Goal: Transaction & Acquisition: Purchase product/service

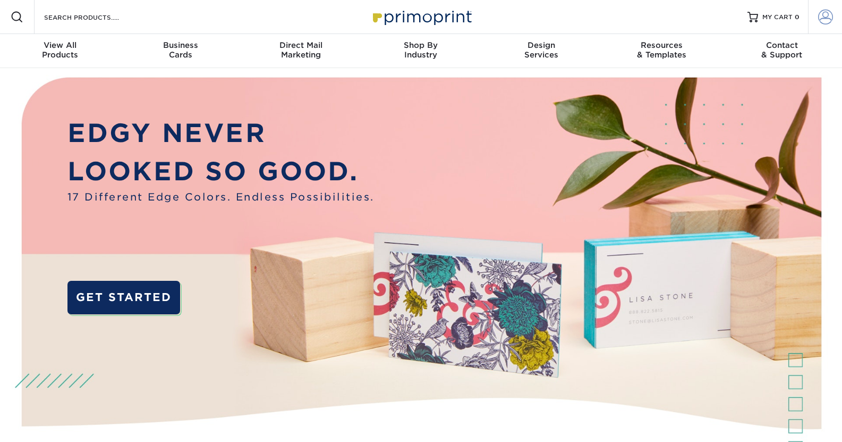
click at [826, 11] on span at bounding box center [825, 17] width 15 height 15
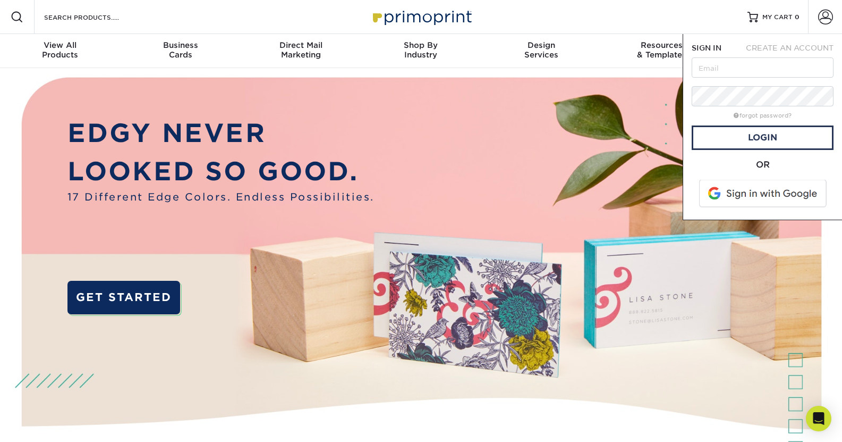
click at [779, 197] on span at bounding box center [763, 194] width 135 height 28
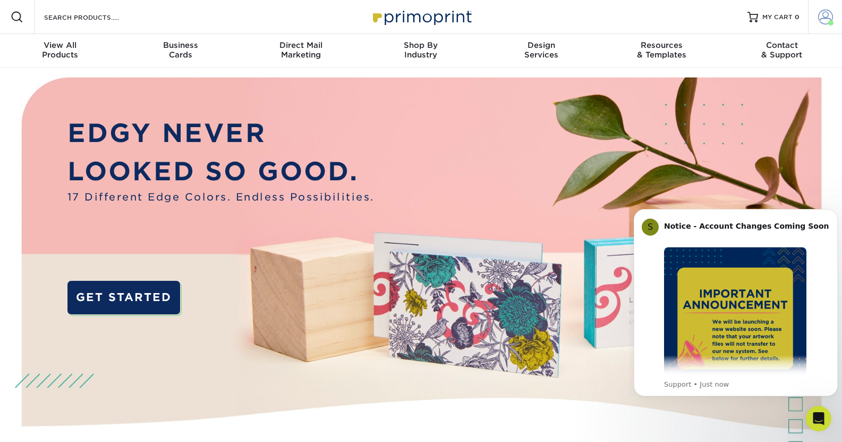
click at [828, 20] on span at bounding box center [825, 17] width 15 height 15
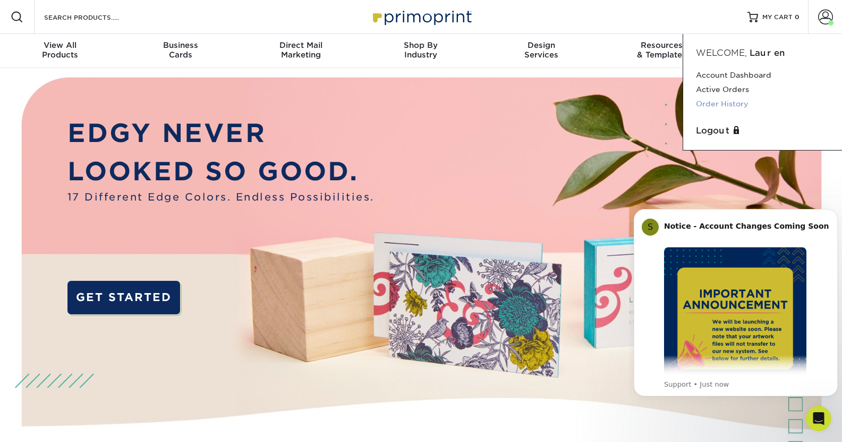
click at [732, 100] on link "Order History" at bounding box center [762, 104] width 133 height 14
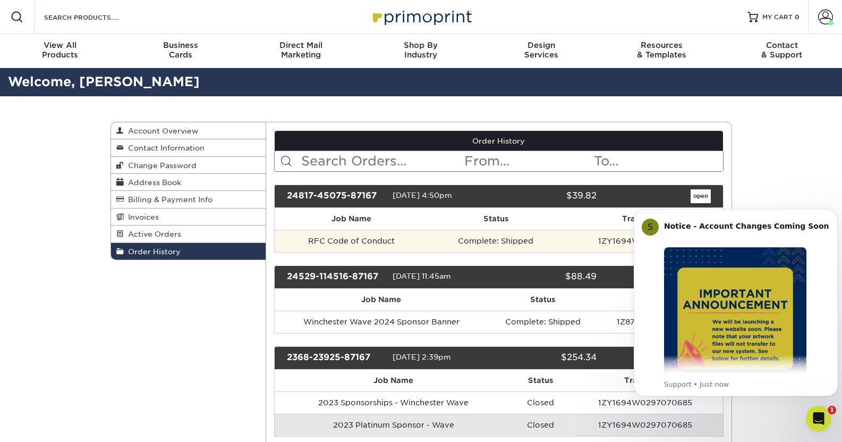
click at [487, 243] on td "Complete: Shipped" at bounding box center [495, 241] width 135 height 22
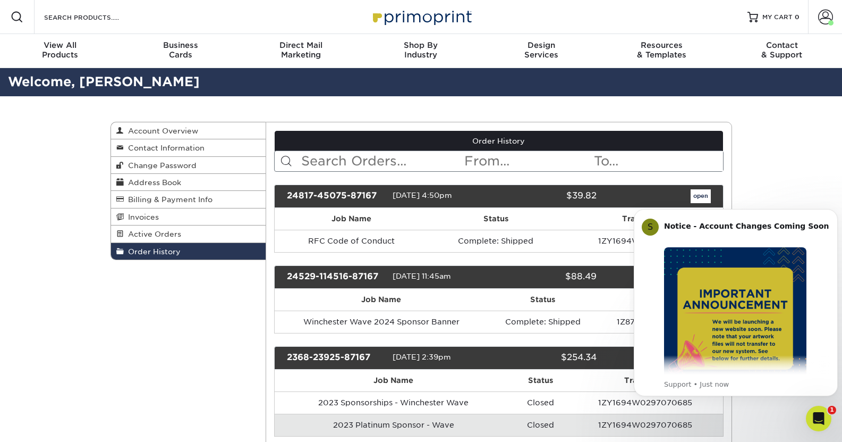
click at [806, 176] on div "Order History Account Overview Contact Information Change Password Address Book…" at bounding box center [421, 341] width 842 height 490
click at [836, 214] on icon "Dismiss notification" at bounding box center [835, 212] width 6 height 6
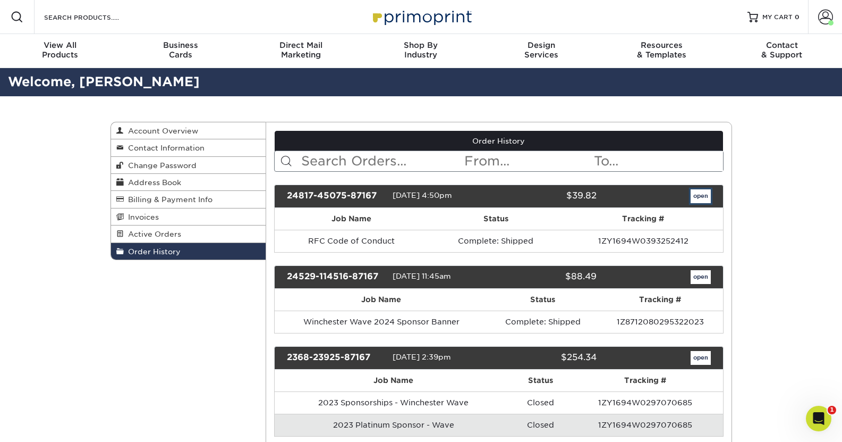
click at [702, 196] on link "open" at bounding box center [701, 196] width 20 height 14
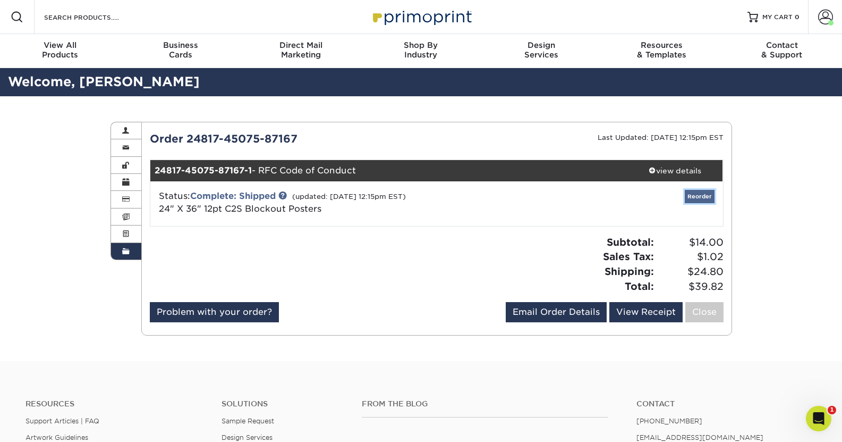
click at [706, 199] on link "Reorder" at bounding box center [700, 196] width 30 height 13
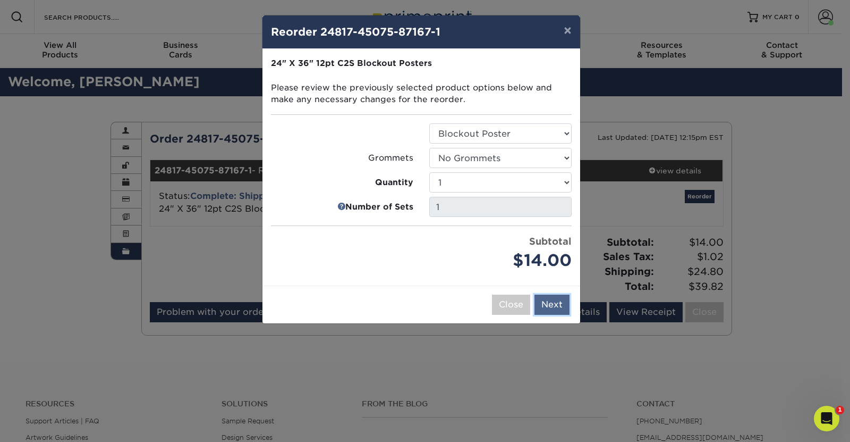
click at [557, 304] on button "Next" at bounding box center [551, 304] width 35 height 20
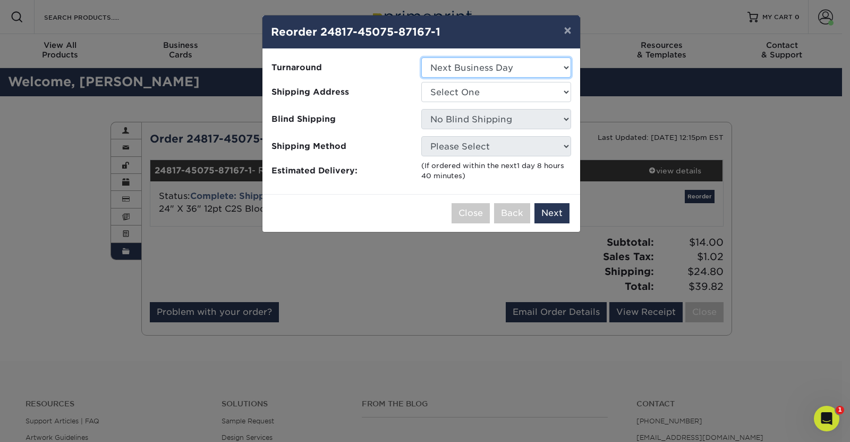
click at [520, 60] on select "Select One Next Business Day" at bounding box center [496, 67] width 150 height 20
click at [521, 72] on select "Select One Next Business Day" at bounding box center [496, 67] width 150 height 20
click at [531, 65] on select "Select One Next Business Day" at bounding box center [496, 67] width 150 height 20
click at [421, 57] on select "Select One Next Business Day" at bounding box center [496, 67] width 150 height 20
click at [530, 71] on select "Select One Next Business Day" at bounding box center [496, 67] width 150 height 20
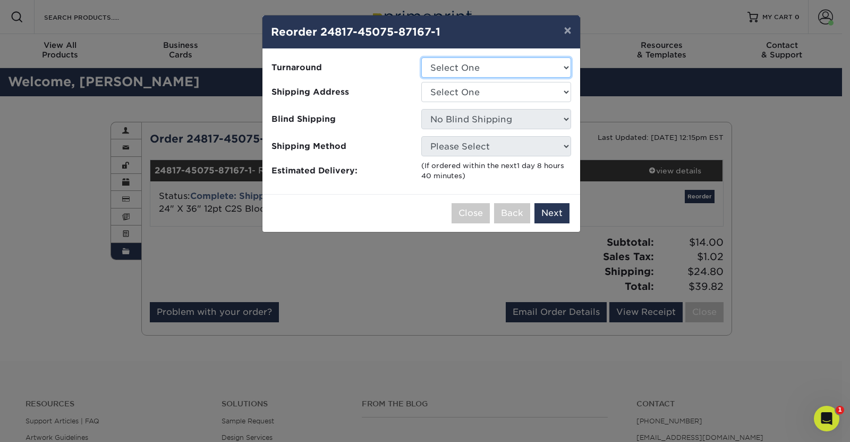
select select "1ac61129-3b90-45b2-96f8-63962e0f692b"
click at [421, 57] on select "Select One Next Business Day" at bounding box center [496, 67] width 150 height 20
click at [530, 94] on select "Select One Diana Lauren RDF Code of Conduct" at bounding box center [496, 92] width 150 height 20
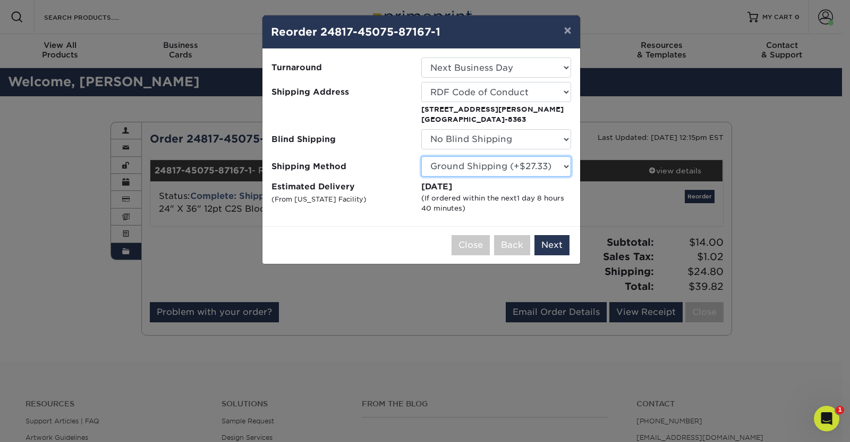
click at [534, 170] on select "Please Select Ground Shipping (+$27.33) 3 Day Shipping Service (+$42.15) 2 Day …" at bounding box center [496, 166] width 150 height 20
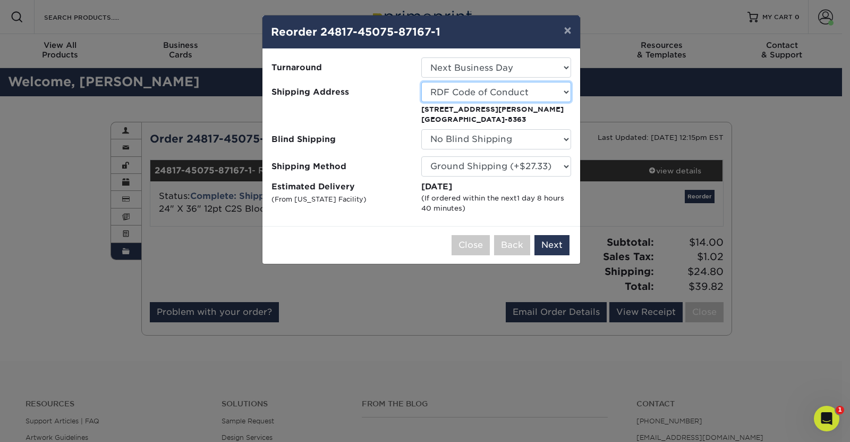
click at [547, 97] on select "Select One Diana Lauren RDF Code of Conduct" at bounding box center [496, 92] width 150 height 20
select select "233644"
click at [550, 92] on select "Select One Diana Lauren RDF Code of Conduct" at bounding box center [496, 92] width 150 height 20
click at [564, 29] on button "×" at bounding box center [567, 30] width 24 height 30
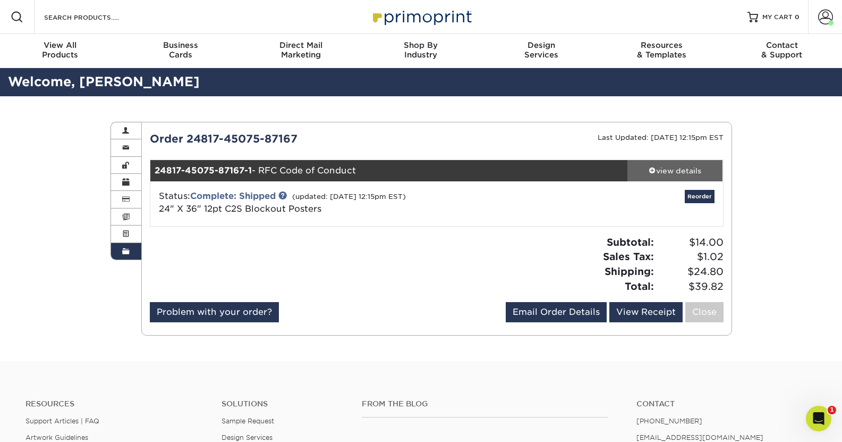
click at [675, 175] on div "view details" at bounding box center [675, 170] width 96 height 11
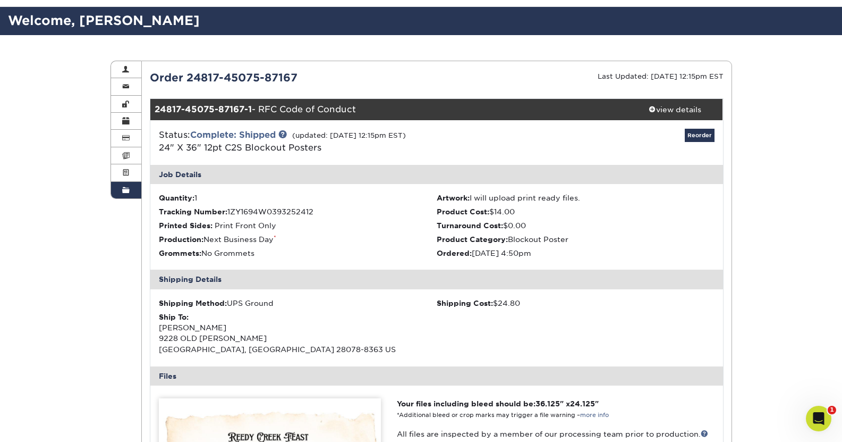
scroll to position [61, 0]
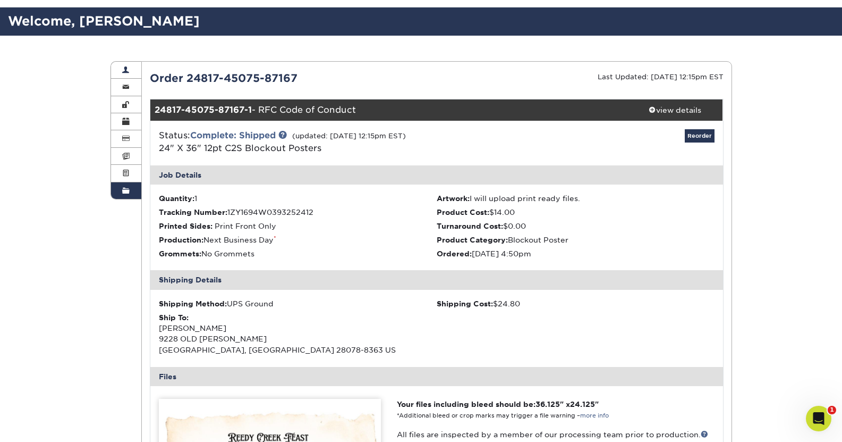
click at [136, 65] on link "Account Overview" at bounding box center [126, 70] width 31 height 17
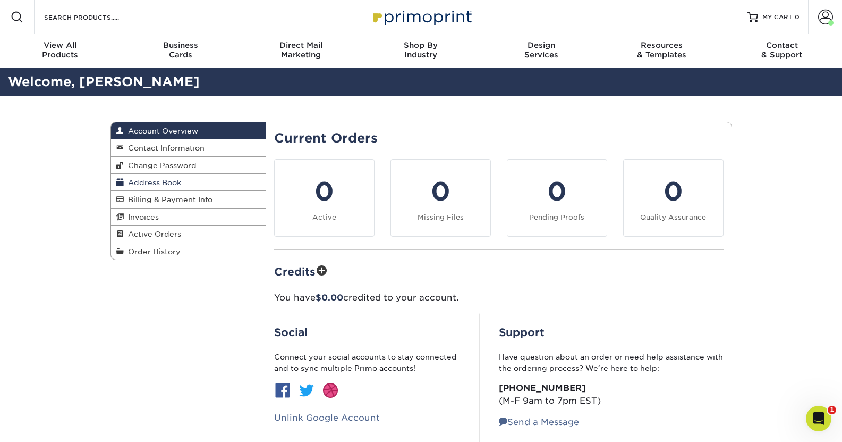
click at [191, 188] on link "Address Book" at bounding box center [188, 182] width 155 height 17
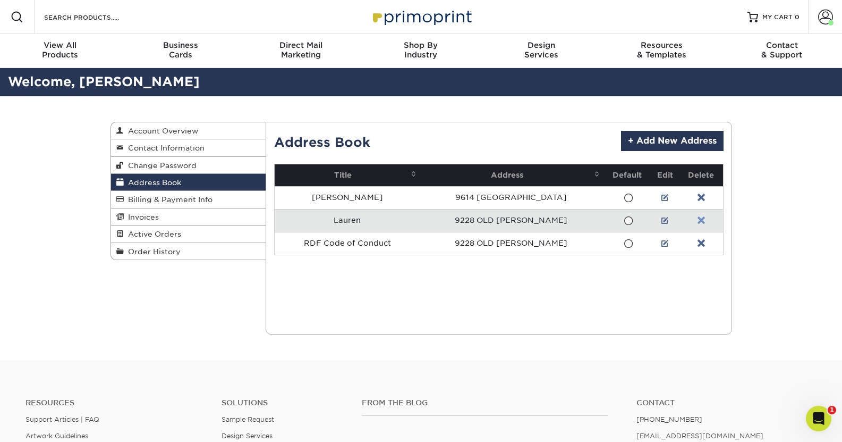
click at [700, 220] on link at bounding box center [701, 220] width 7 height 9
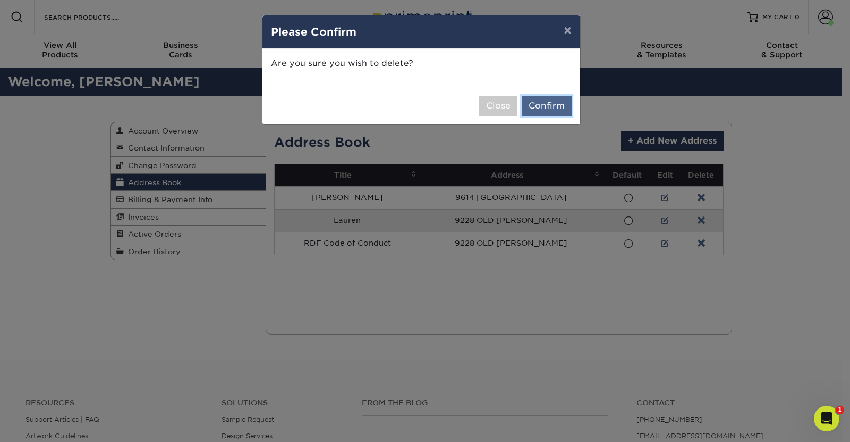
click at [545, 106] on button "Confirm" at bounding box center [547, 106] width 50 height 20
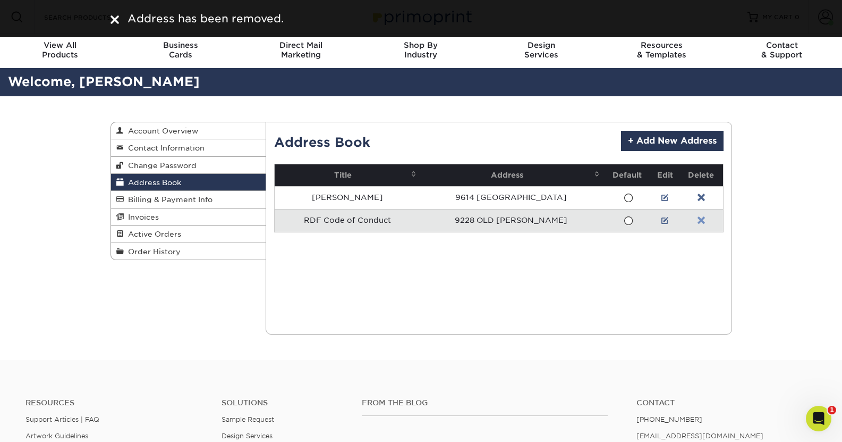
click at [701, 222] on link at bounding box center [701, 220] width 7 height 9
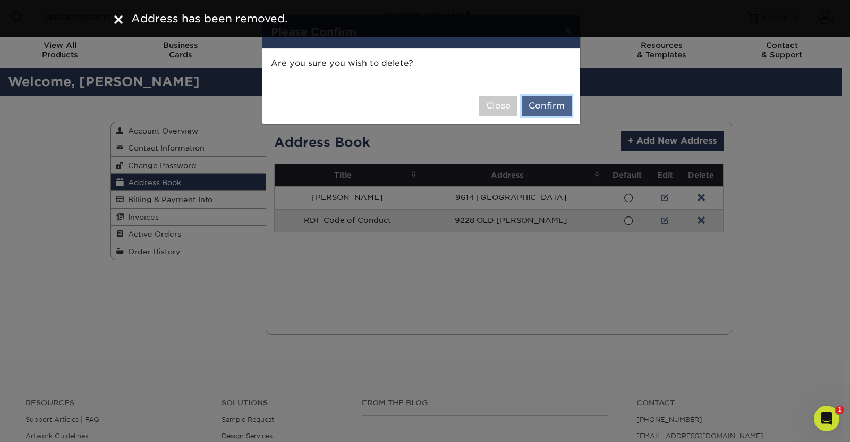
click at [545, 106] on button "Confirm" at bounding box center [547, 106] width 50 height 20
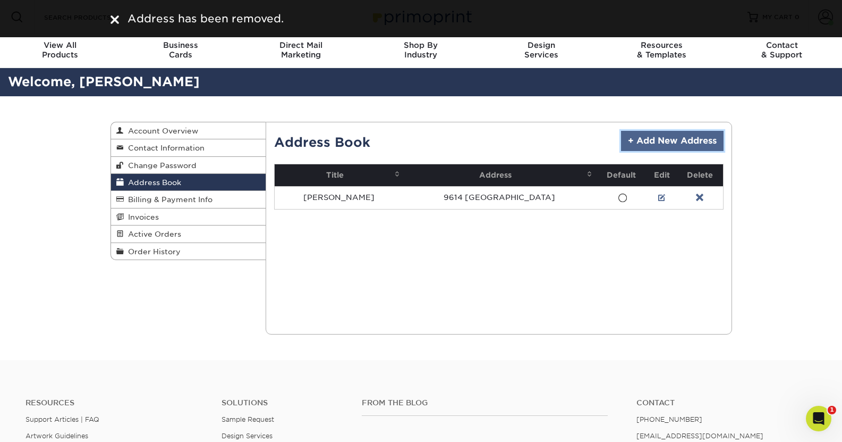
click at [655, 138] on link "+ Add New Address" at bounding box center [672, 141] width 103 height 20
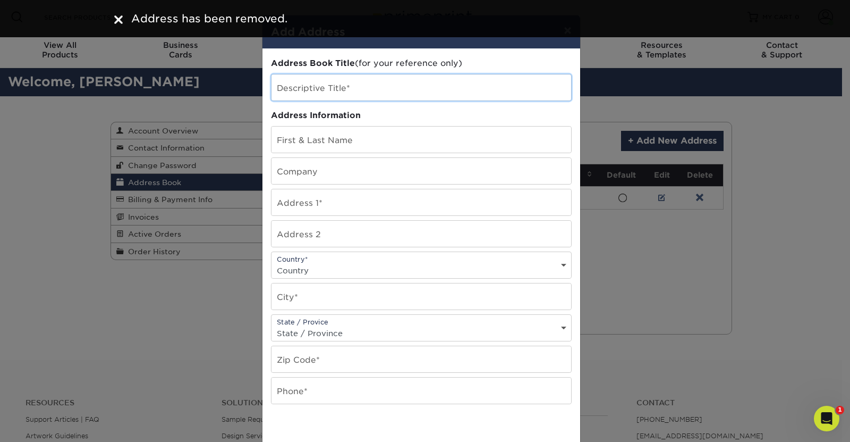
click at [466, 88] on input "text" at bounding box center [421, 87] width 300 height 26
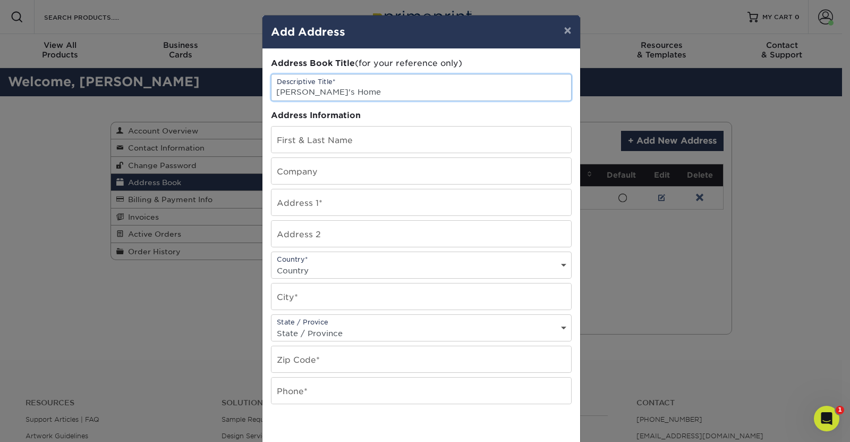
type input "Lauren's Home"
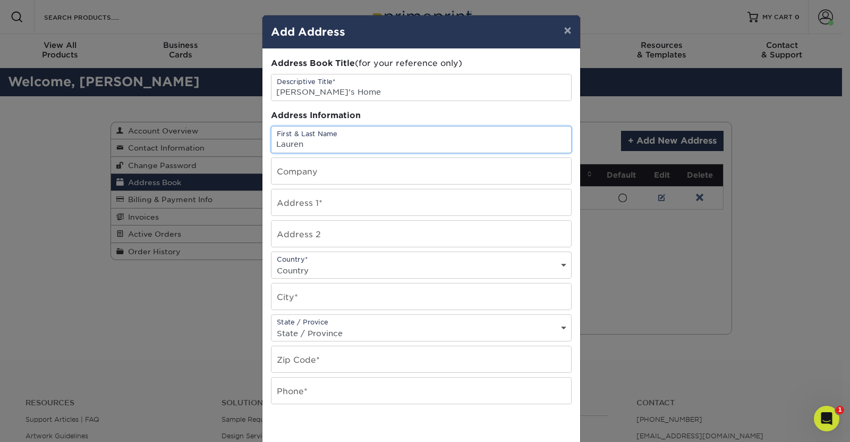
type input "[PERSON_NAME]"
type input "420 Augustus Lane"
select select "US"
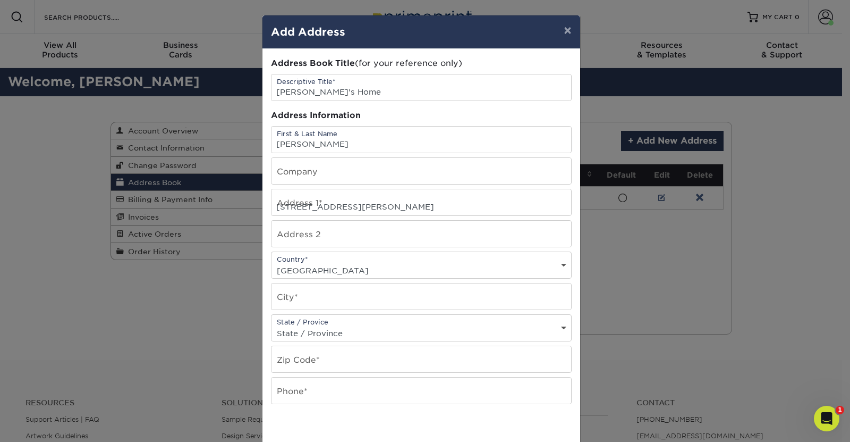
type input "Mount Holly"
select select "NC"
type input "28120"
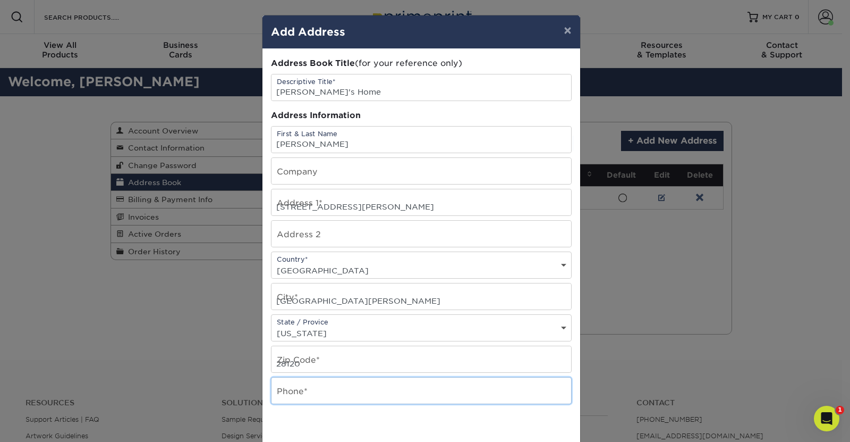
type input "7045823416"
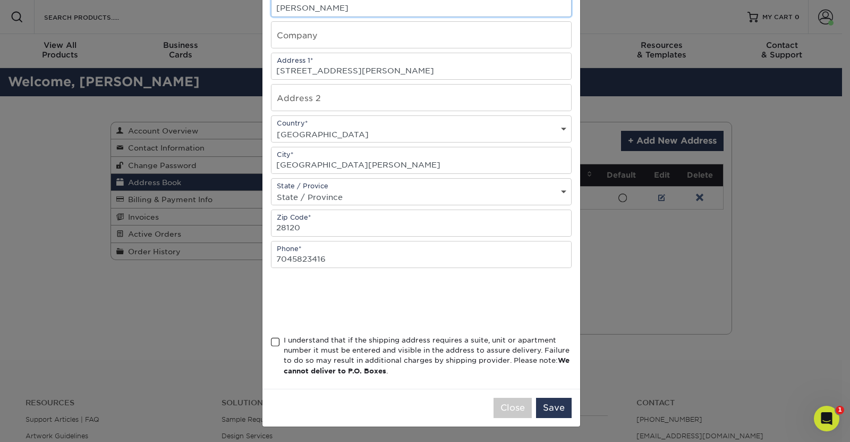
scroll to position [136, 0]
click at [271, 344] on span at bounding box center [275, 342] width 9 height 10
click at [0, 0] on input "I understand that if the shipping address requires a suite, unit or apartment n…" at bounding box center [0, 0] width 0 height 0
click at [557, 408] on button "Save" at bounding box center [554, 407] width 36 height 20
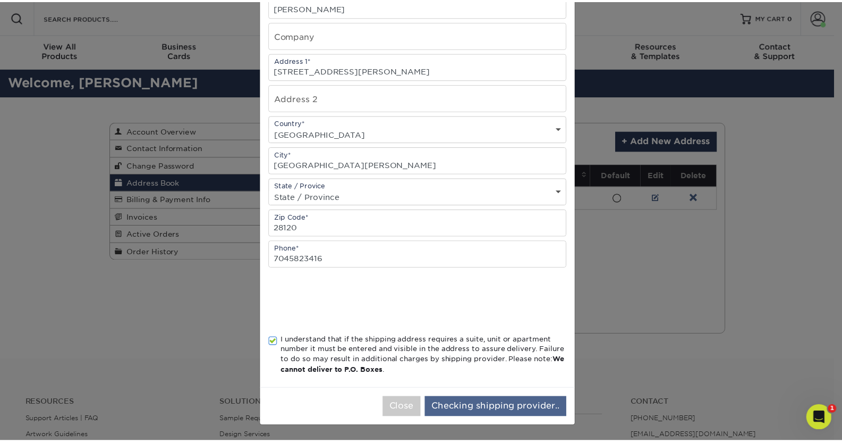
scroll to position [0, 0]
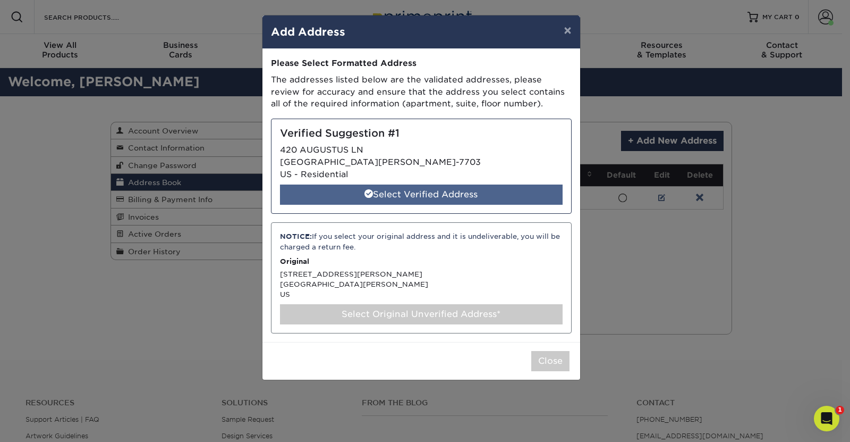
click at [409, 197] on div "Select Verified Address" at bounding box center [421, 194] width 283 height 20
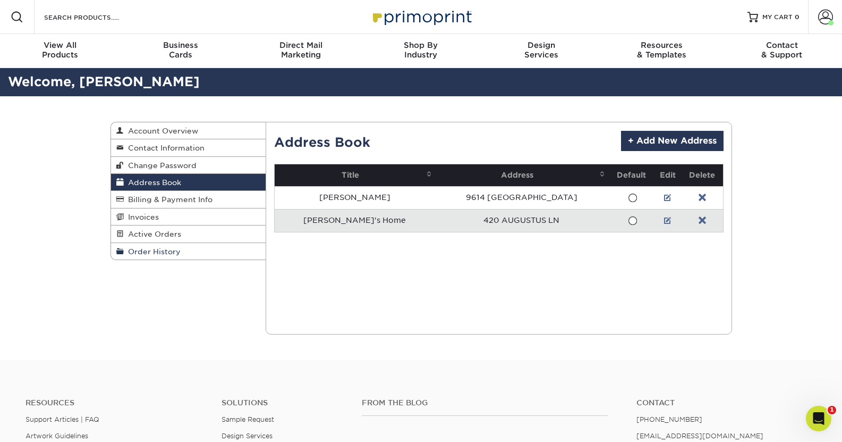
click at [168, 254] on span "Order History" at bounding box center [152, 251] width 57 height 9
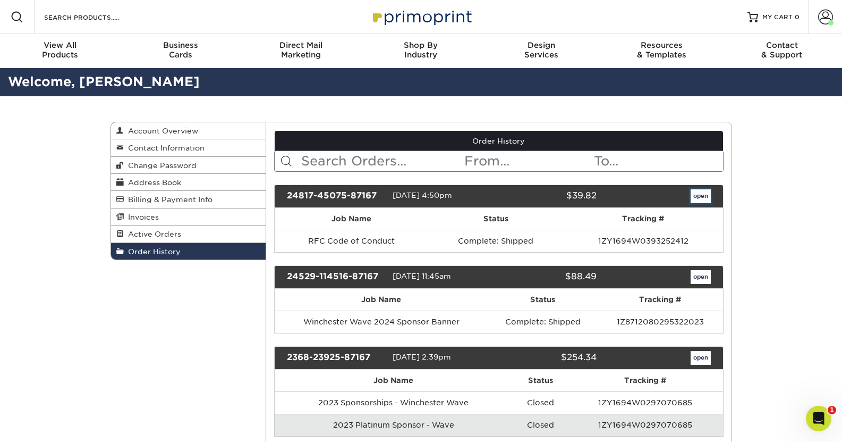
click at [699, 198] on link "open" at bounding box center [701, 196] width 20 height 14
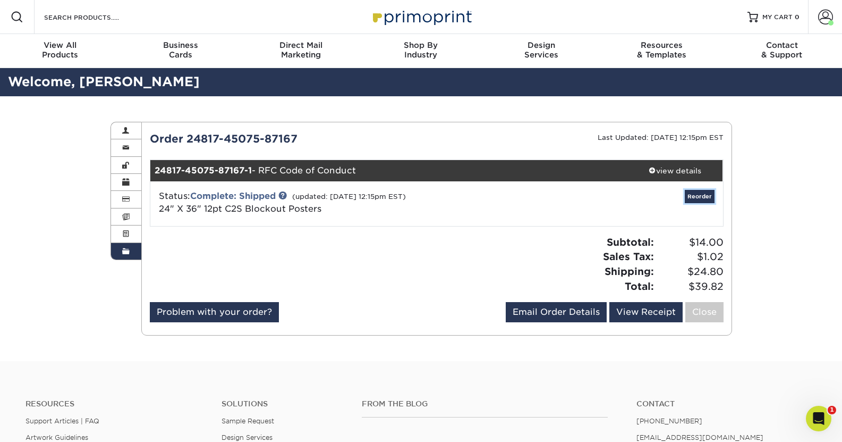
click at [699, 198] on link "Reorder" at bounding box center [700, 196] width 30 height 13
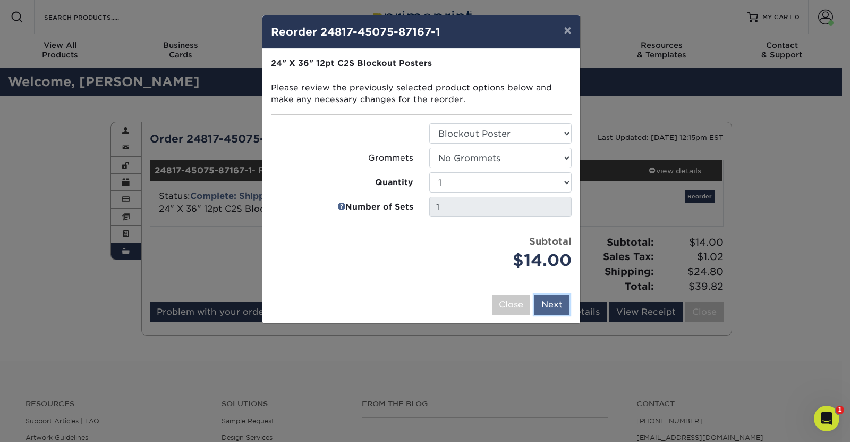
click at [550, 307] on button "Next" at bounding box center [551, 304] width 35 height 20
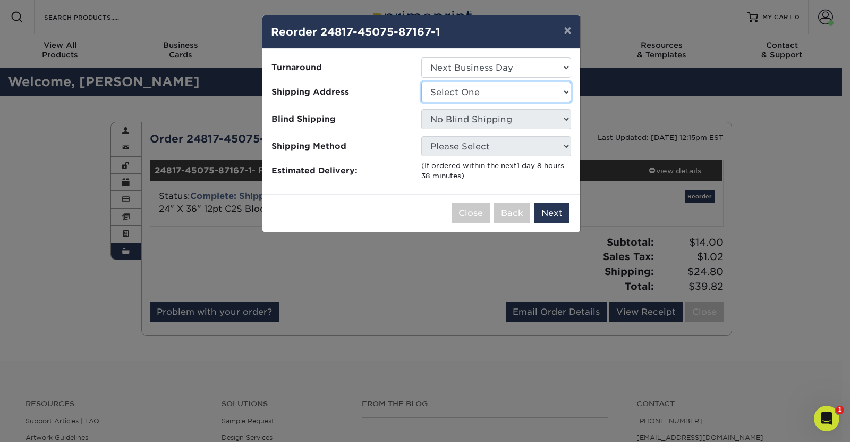
click at [515, 90] on select "Select One Diana Lauren's Home" at bounding box center [496, 92] width 150 height 20
select select "285154"
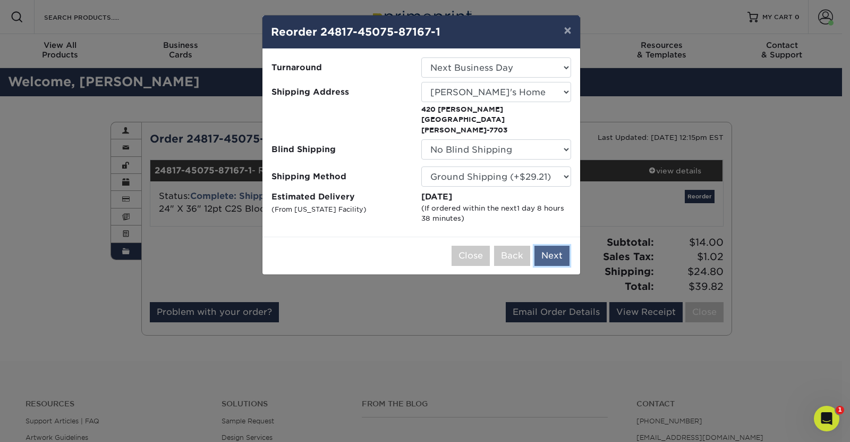
click at [550, 245] on button "Next" at bounding box center [551, 255] width 35 height 20
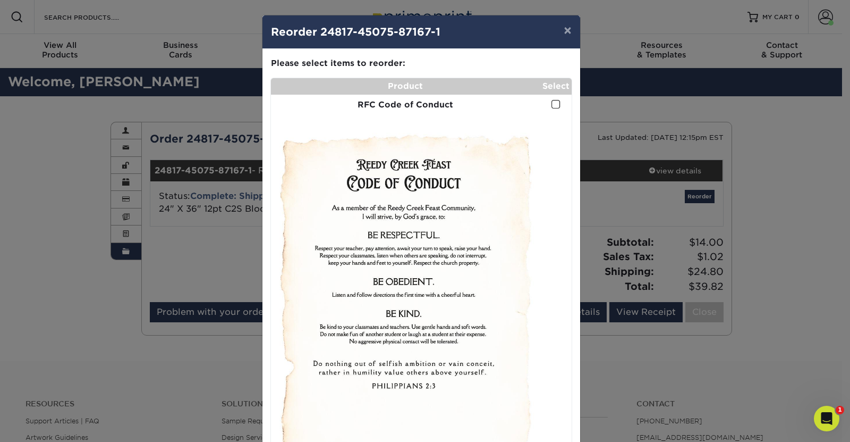
click at [551, 100] on span at bounding box center [555, 104] width 9 height 10
click at [0, 0] on input "checkbox" at bounding box center [0, 0] width 0 height 0
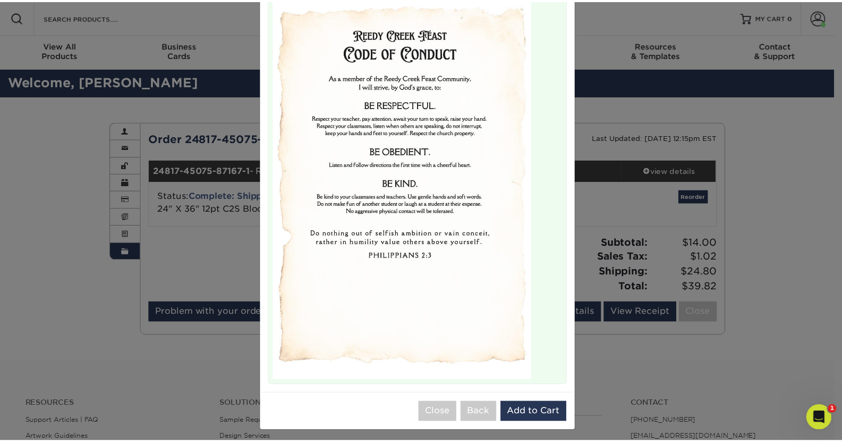
scroll to position [135, 0]
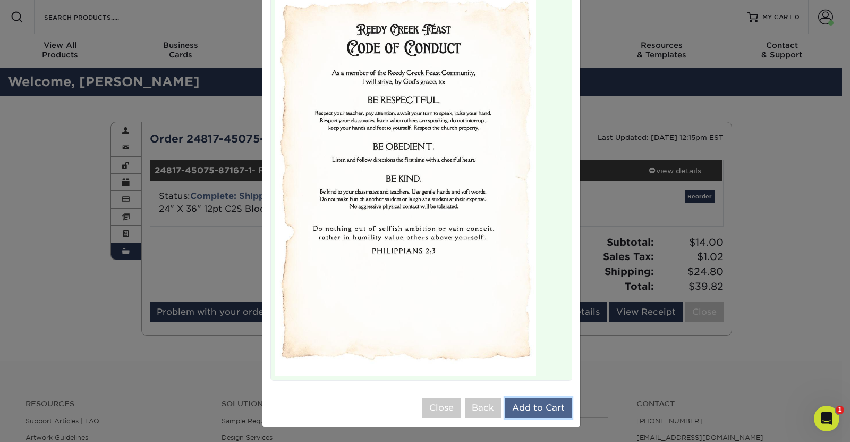
click at [525, 406] on button "Add to Cart" at bounding box center [538, 407] width 66 height 20
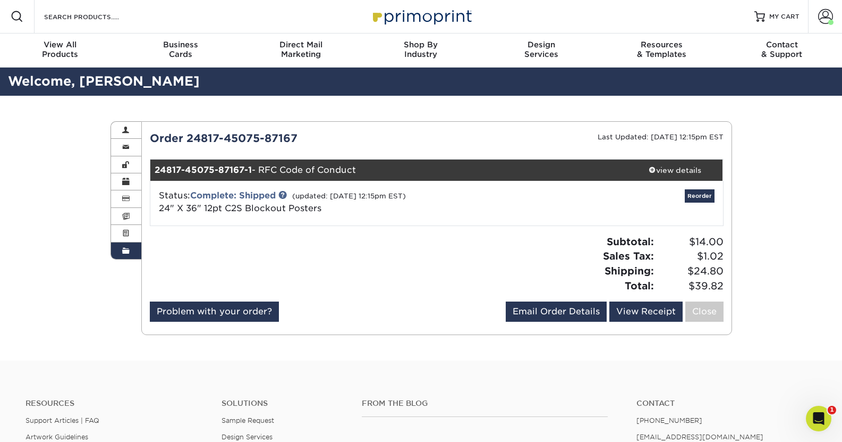
scroll to position [0, 0]
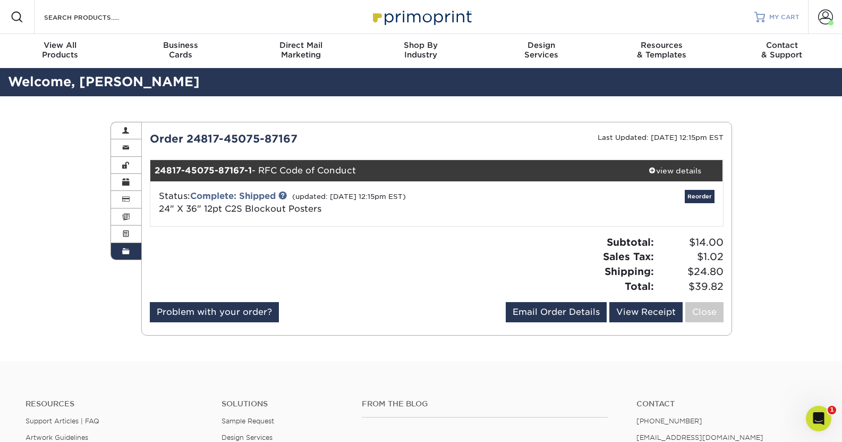
click at [780, 19] on span "MY CART" at bounding box center [784, 17] width 30 height 9
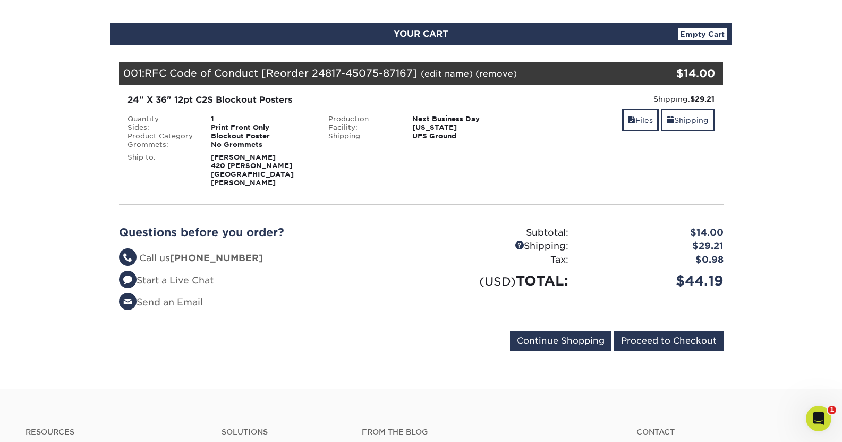
scroll to position [100, 0]
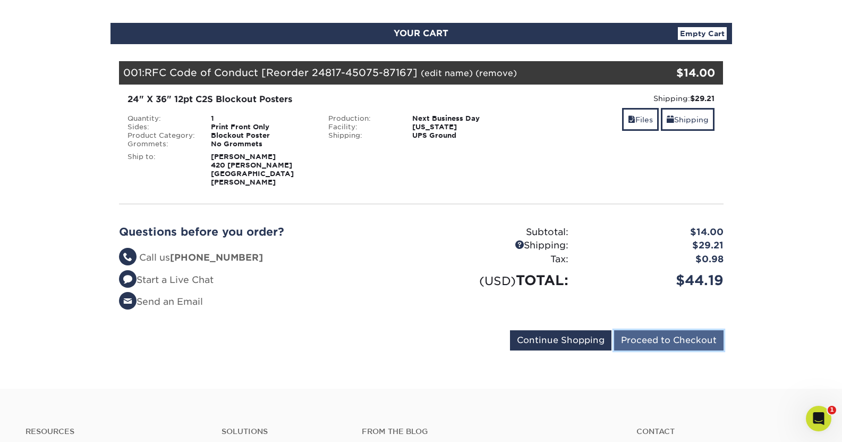
click at [658, 330] on input "Proceed to Checkout" at bounding box center [668, 340] width 109 height 20
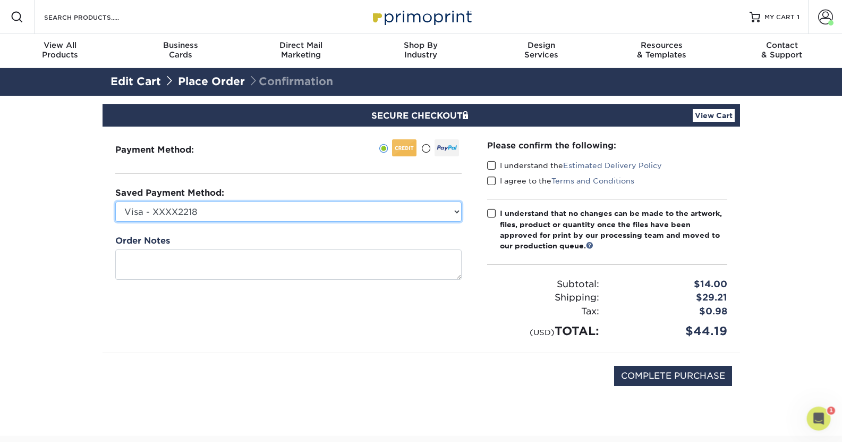
click at [403, 212] on select "Visa - XXXX2218 New Credit Card" at bounding box center [288, 211] width 346 height 20
click at [402, 213] on select "Visa - XXXX2218 New Credit Card" at bounding box center [288, 211] width 346 height 20
click at [375, 215] on select "Visa - XXXX2218 New Credit Card" at bounding box center [288, 211] width 346 height 20
click at [435, 211] on select "Visa - XXXX2218 New Credit Card" at bounding box center [288, 211] width 346 height 20
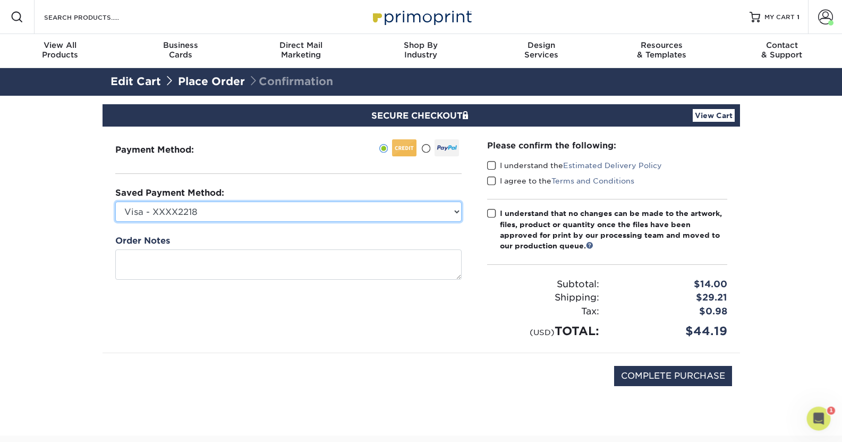
select select
click at [115, 201] on select "Visa - XXXX2218 New Credit Card" at bounding box center [288, 211] width 346 height 20
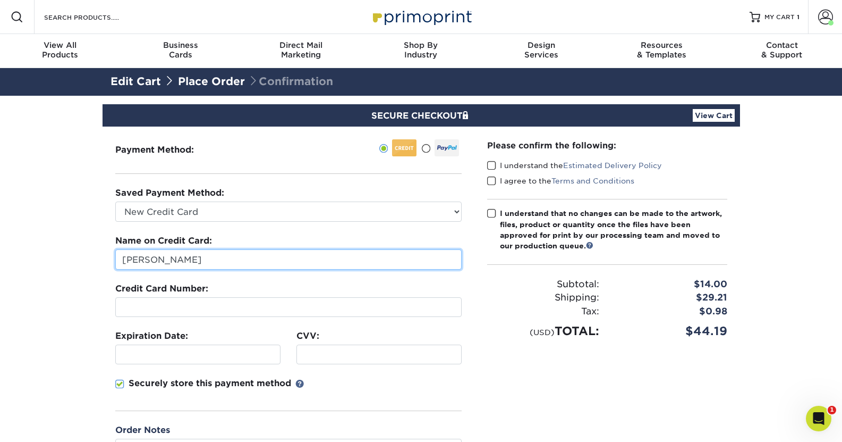
click at [412, 253] on input "[PERSON_NAME]" at bounding box center [288, 259] width 346 height 20
type input "[PERSON_NAME]"
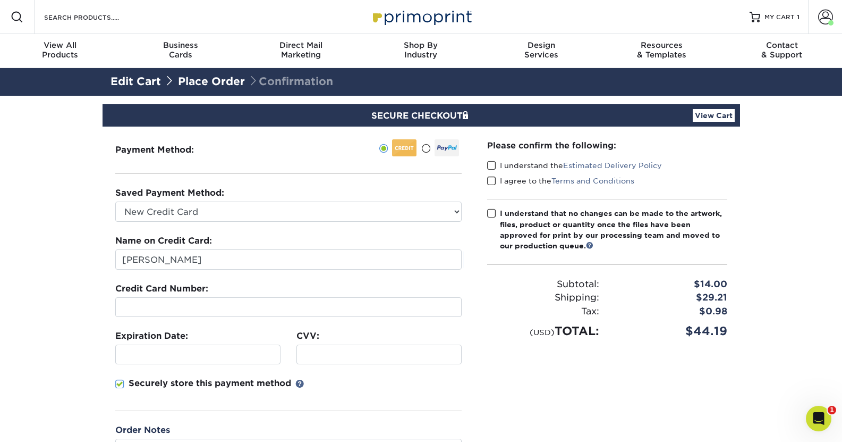
click at [353, 388] on div "Securely store this payment method" at bounding box center [288, 394] width 346 height 34
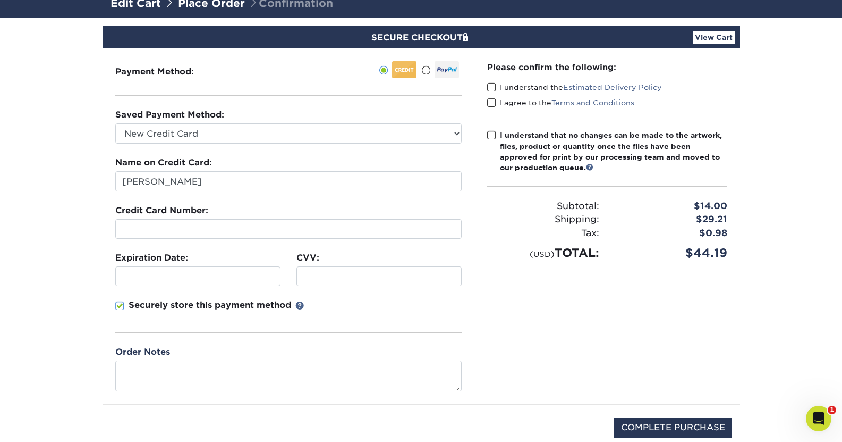
scroll to position [78, 0]
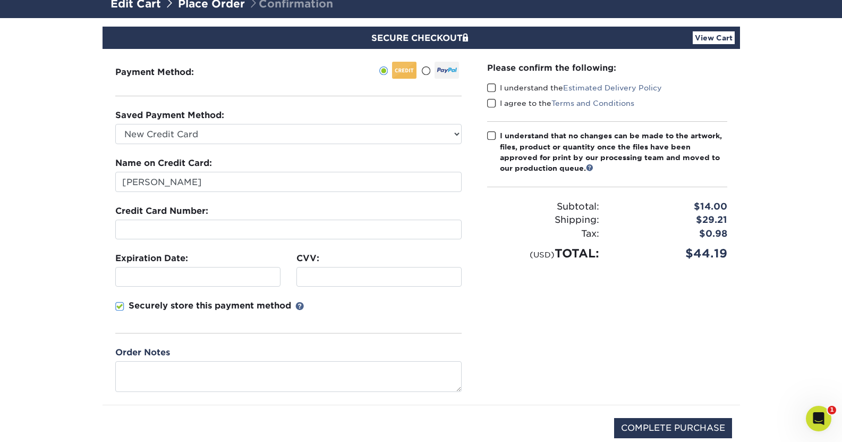
click at [493, 88] on span at bounding box center [491, 88] width 9 height 10
click at [0, 0] on input "I understand the Estimated Delivery Policy" at bounding box center [0, 0] width 0 height 0
click at [491, 101] on span at bounding box center [491, 103] width 9 height 10
click at [0, 0] on input "I agree to the Terms and Conditions" at bounding box center [0, 0] width 0 height 0
click at [489, 135] on span at bounding box center [491, 136] width 9 height 10
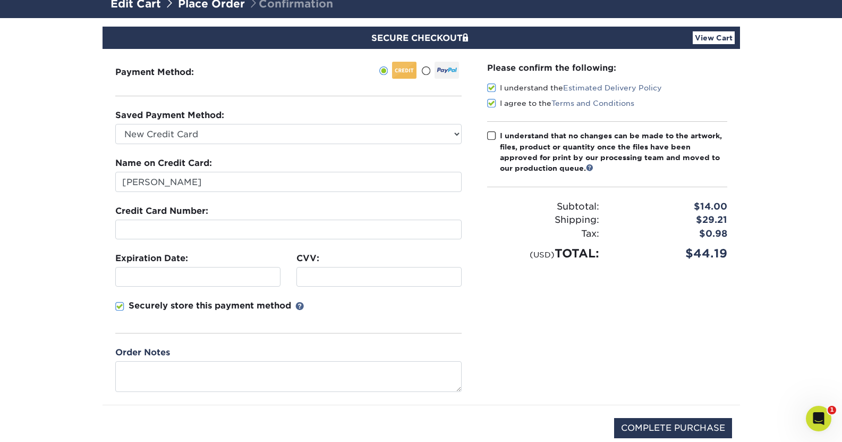
click at [0, 0] on input "I understand that no changes can be made to the artwork, files, product or quan…" at bounding box center [0, 0] width 0 height 0
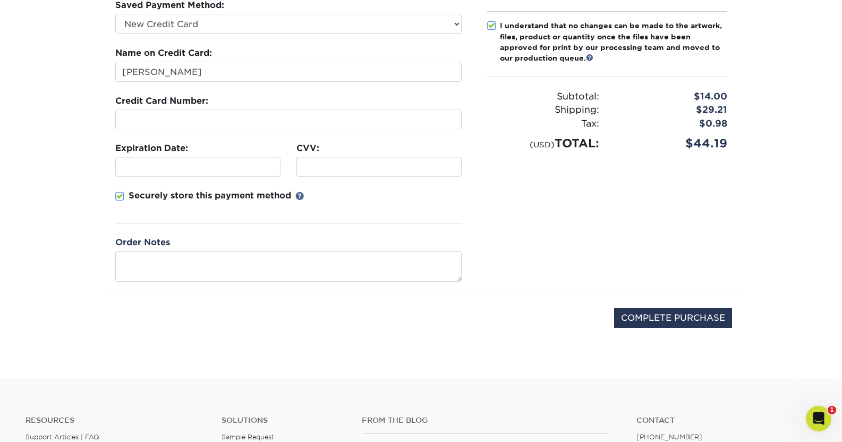
scroll to position [191, 0]
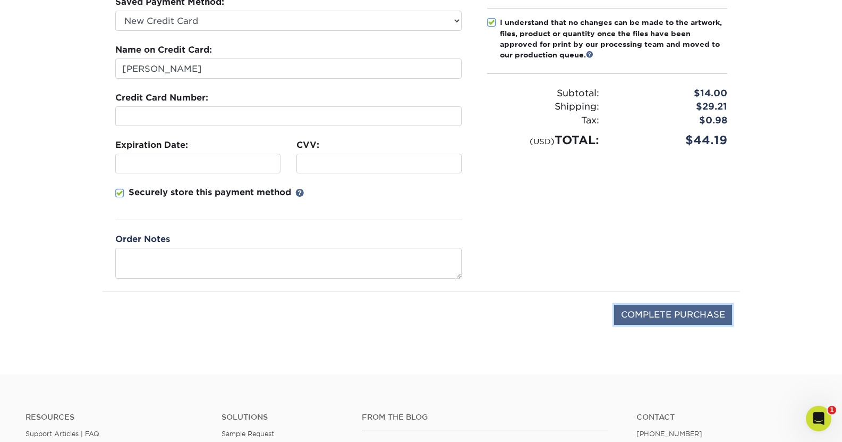
click at [644, 313] on input "COMPLETE PURCHASE" at bounding box center [673, 314] width 118 height 20
type input "PROCESSING, PLEASE WAIT..."
